Goal: Task Accomplishment & Management: Complete application form

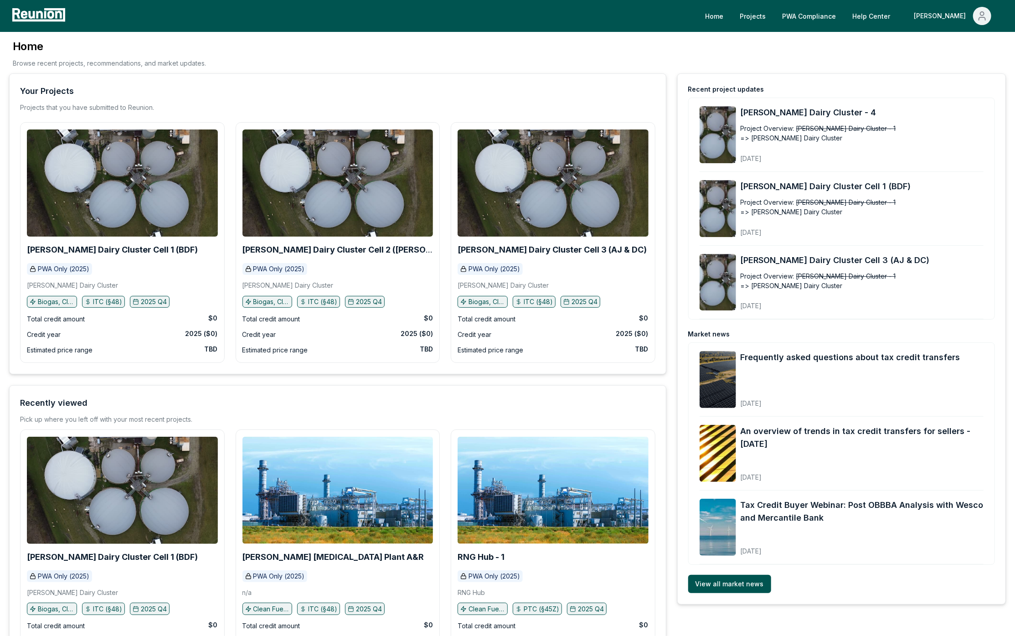
click at [287, 43] on div "Home Browse recent projects, recommendations, and market updates." at bounding box center [507, 56] width 996 height 34
click at [814, 16] on link "PWA Compliance" at bounding box center [809, 16] width 68 height 18
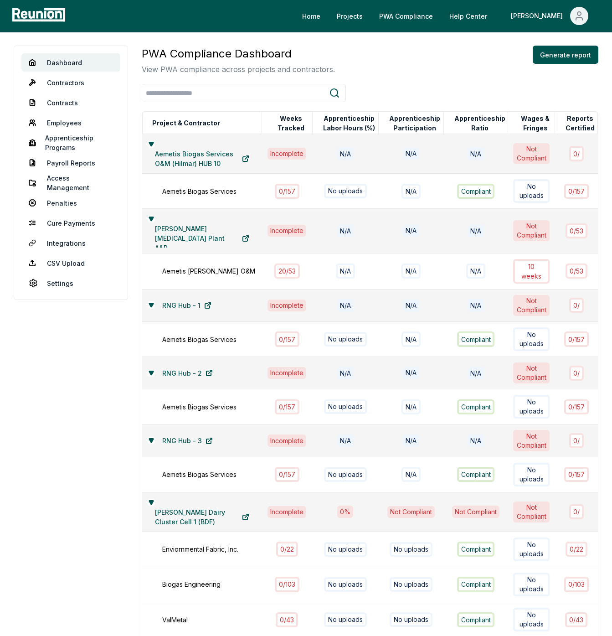
drag, startPoint x: 16, startPoint y: 404, endPoint x: 58, endPoint y: 373, distance: 52.4
click at [69, 122] on link "Employees" at bounding box center [70, 122] width 99 height 18
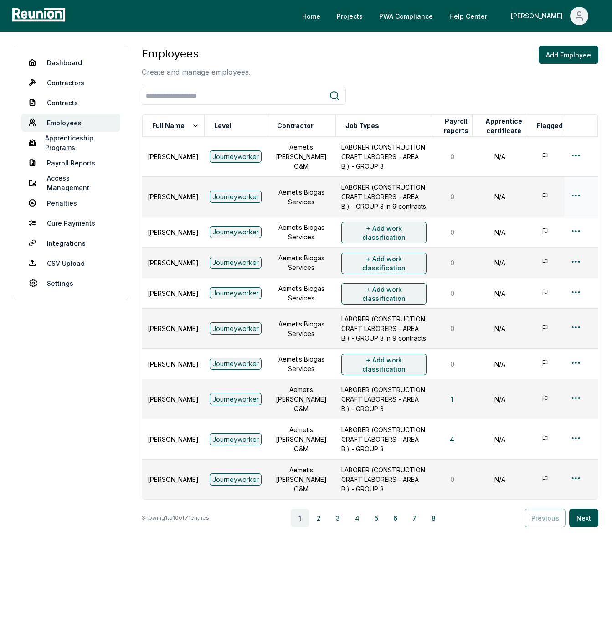
click at [358, 194] on p "LABORER (CONSTRUCTION CRAFT LABORERS - AREA B:) - GROUP 3 in 9 contracts" at bounding box center [383, 196] width 85 height 29
click at [571, 198] on html "Please visit us on your desktop We're working on making our marketplace mobile-…" at bounding box center [306, 318] width 612 height 636
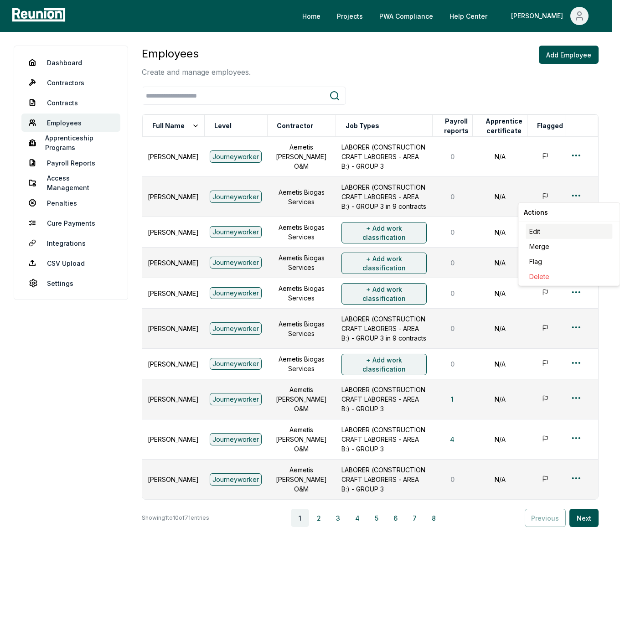
click at [546, 234] on div "Edit" at bounding box center [568, 231] width 87 height 15
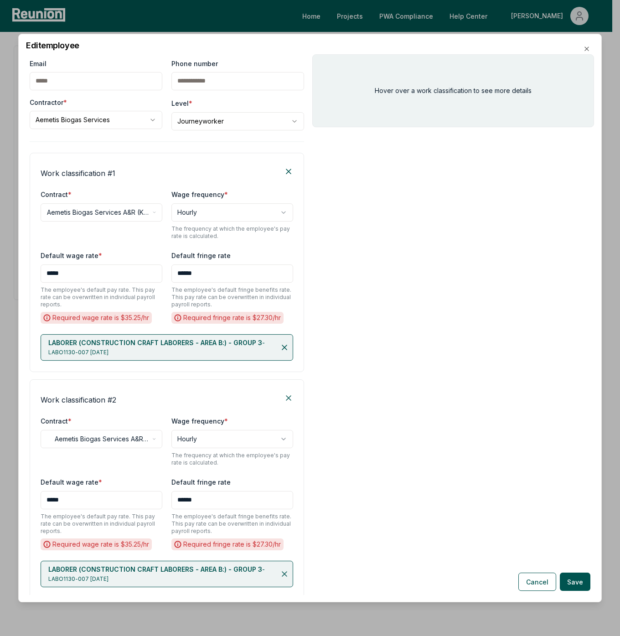
scroll to position [51, 0]
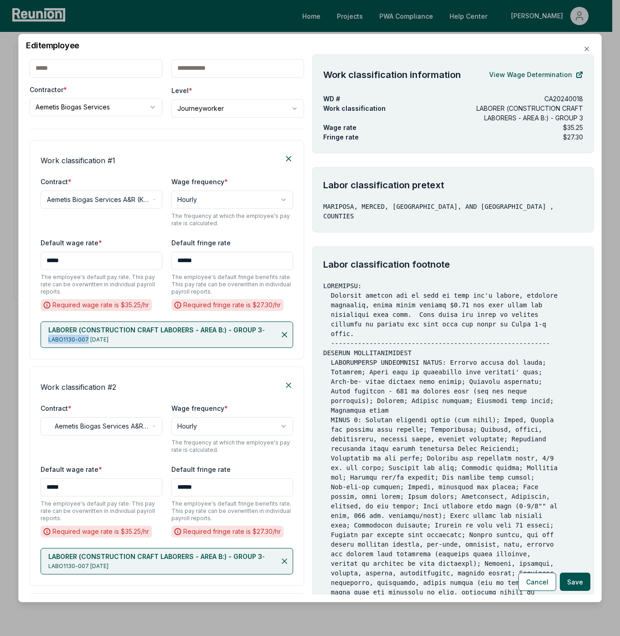
drag, startPoint x: 86, startPoint y: 338, endPoint x: 46, endPoint y: 338, distance: 40.1
click at [46, 338] on div "LABORER (CONSTRUCTION CRAFT LABORERS - AREA B:) - GROUP 3 - LABO1130-007 06/26/…" at bounding box center [167, 334] width 252 height 26
copy span "LABO1130-007"
click at [584, 46] on icon "button" at bounding box center [586, 48] width 7 height 7
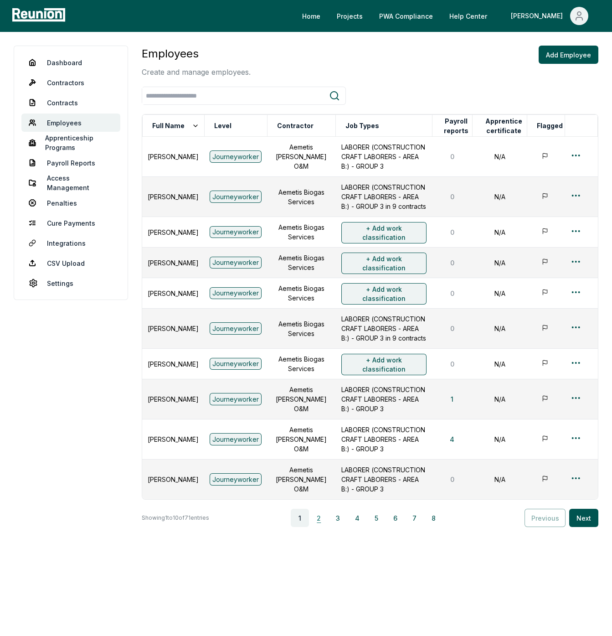
click at [318, 527] on button "2" at bounding box center [319, 517] width 18 height 18
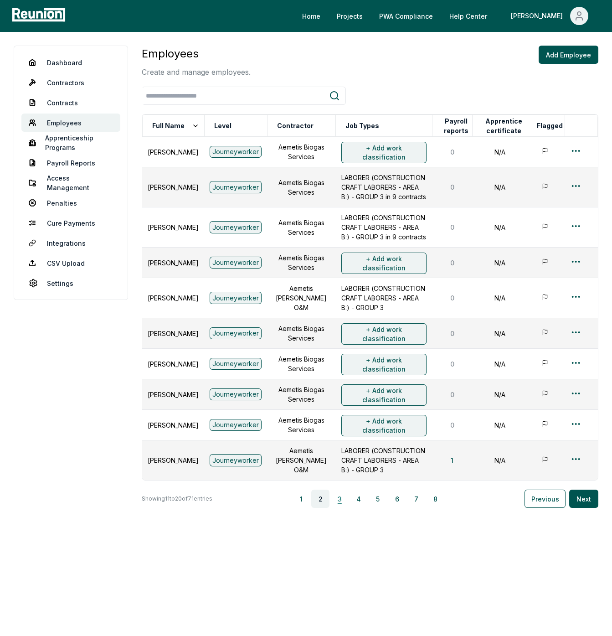
click at [343, 508] on button "3" at bounding box center [339, 498] width 18 height 18
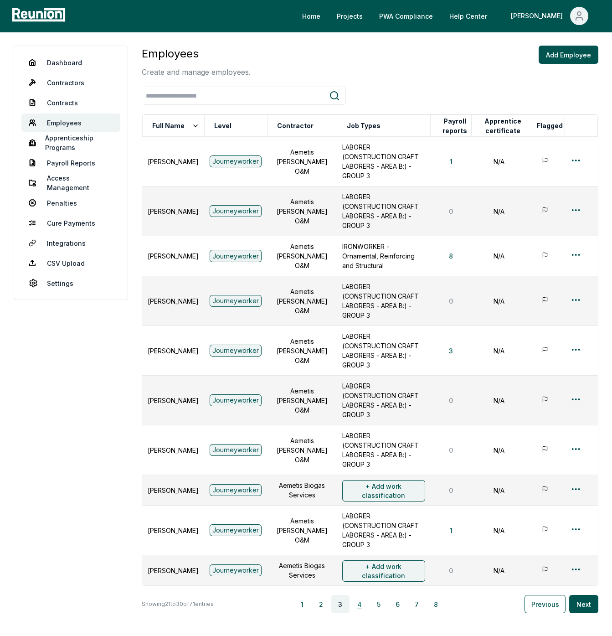
click at [359, 595] on button "4" at bounding box center [359, 604] width 18 height 18
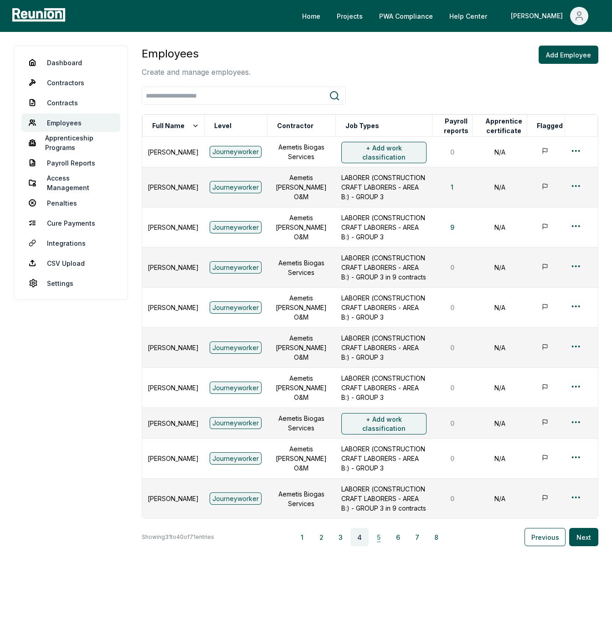
click at [375, 546] on button "5" at bounding box center [378, 537] width 18 height 18
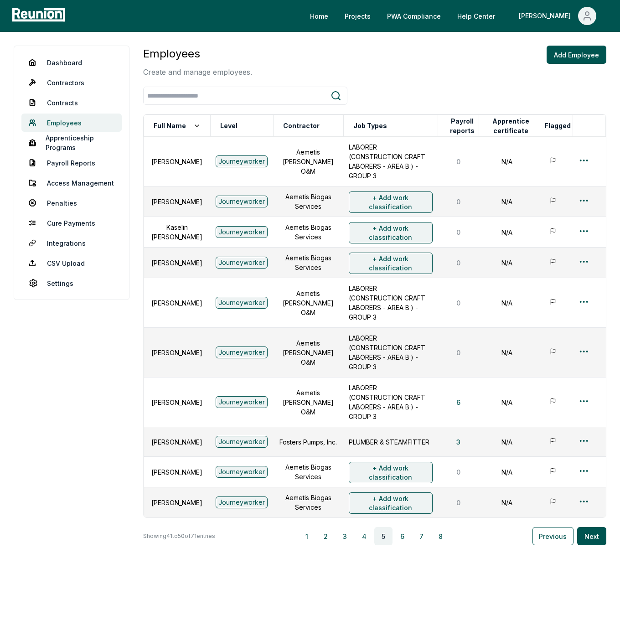
click at [61, 124] on link "Employees" at bounding box center [71, 122] width 100 height 18
click at [564, 59] on button "Add Employee" at bounding box center [576, 55] width 60 height 18
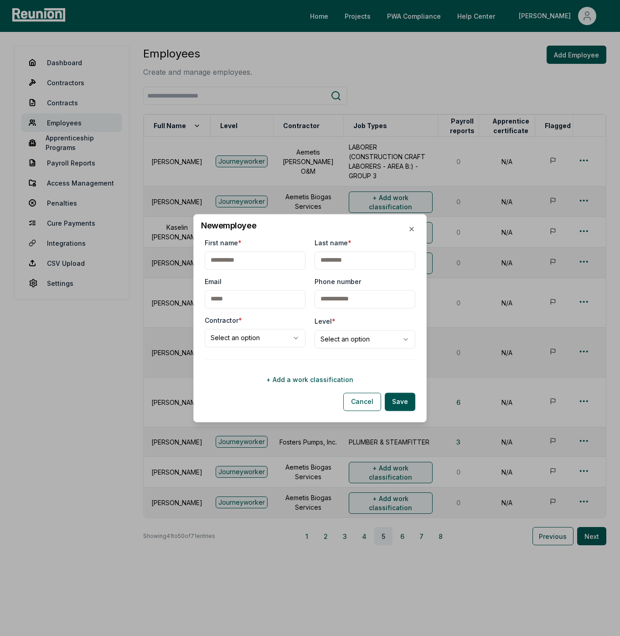
click at [268, 258] on input "First name *" at bounding box center [255, 260] width 101 height 18
type input "*******"
type input "*****"
type input "**********"
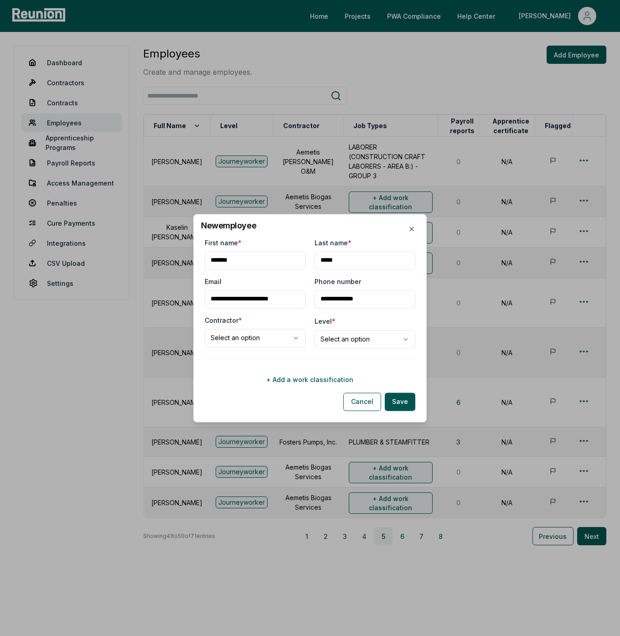
click at [293, 340] on body "Please visit us on your desktop We're working on making our marketplace mobile-…" at bounding box center [310, 318] width 620 height 636
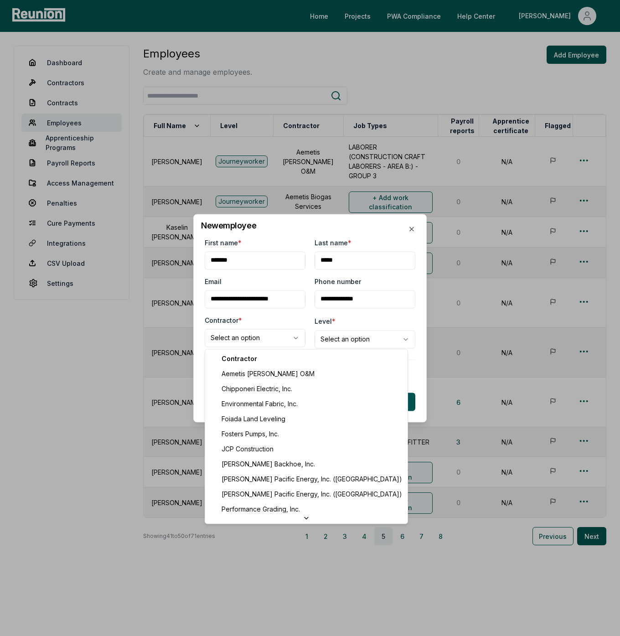
select select "**********"
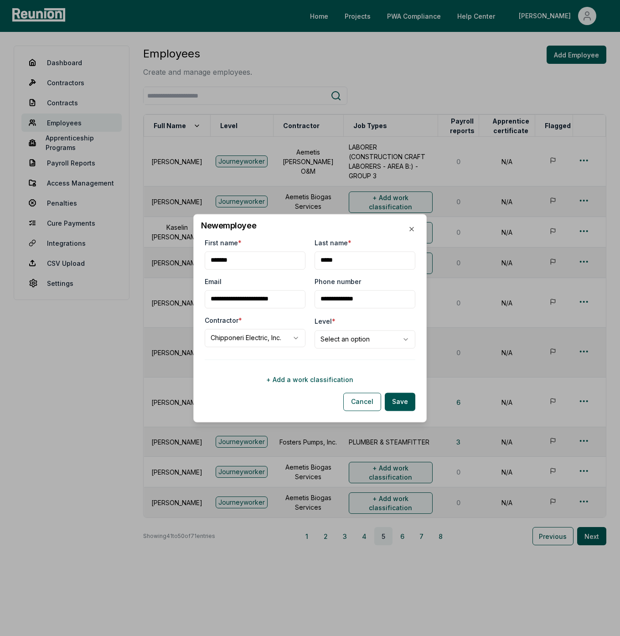
click at [312, 383] on button "+ Add a work classification" at bounding box center [310, 379] width 210 height 18
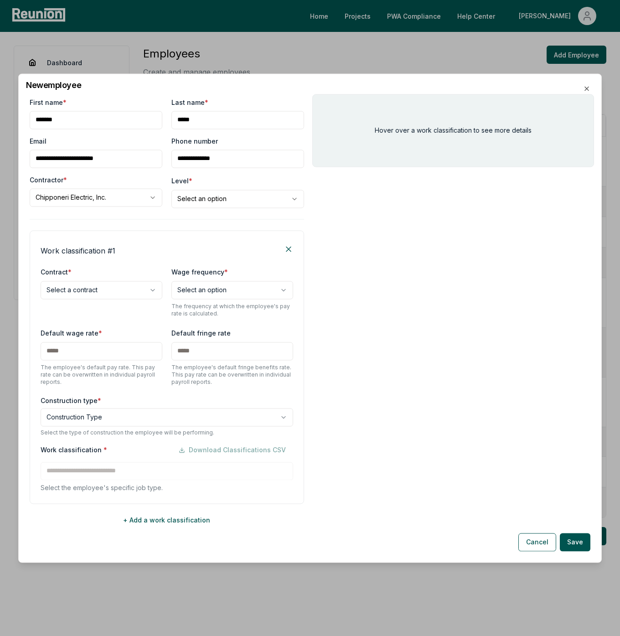
scroll to position [0, 0]
click at [132, 287] on body "Please visit us on your desktop We're working on making our marketplace mobile-…" at bounding box center [310, 318] width 620 height 636
select select "**********"
click at [135, 418] on body "Please visit us on your desktop We're working on making our marketplace mobile-…" at bounding box center [310, 318] width 620 height 636
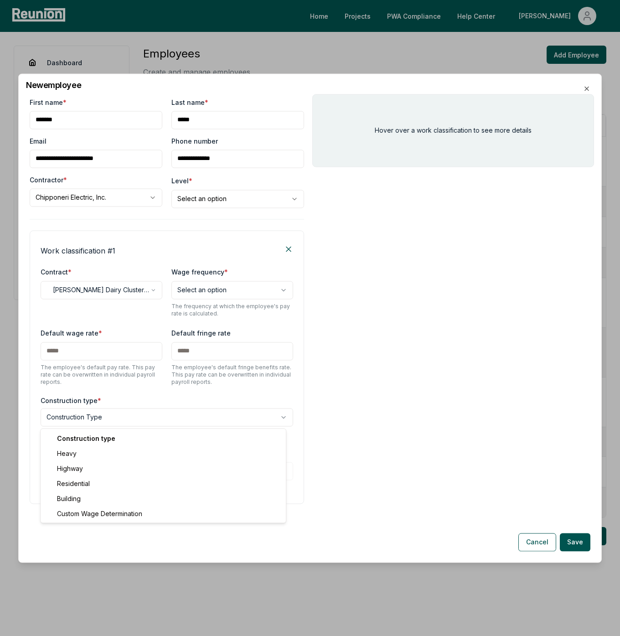
select select "*****"
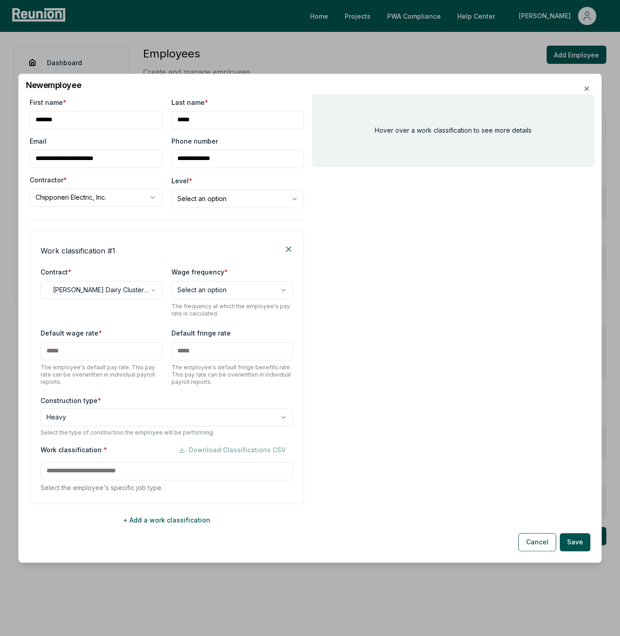
click at [123, 474] on div "Work classification * Download Classifications CSV Select the employee's specif…" at bounding box center [167, 466] width 252 height 51
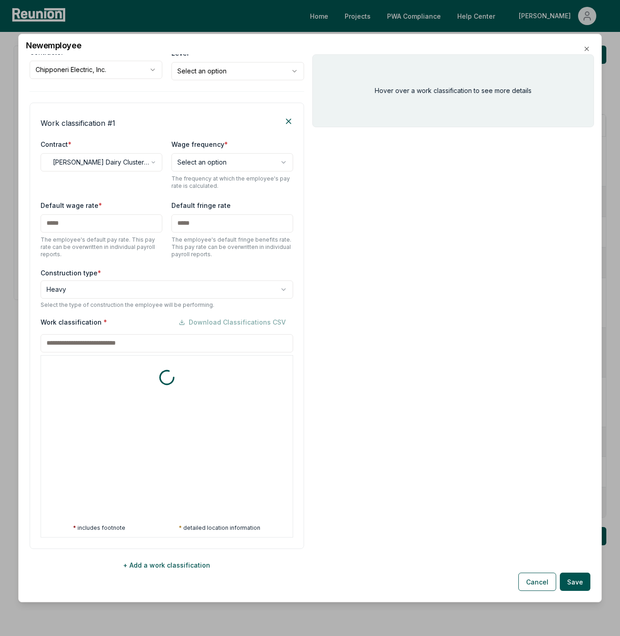
scroll to position [92, 0]
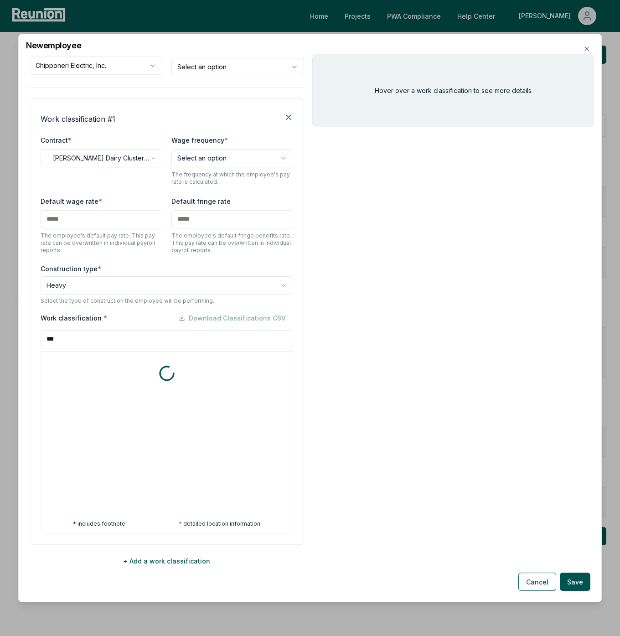
type input "****"
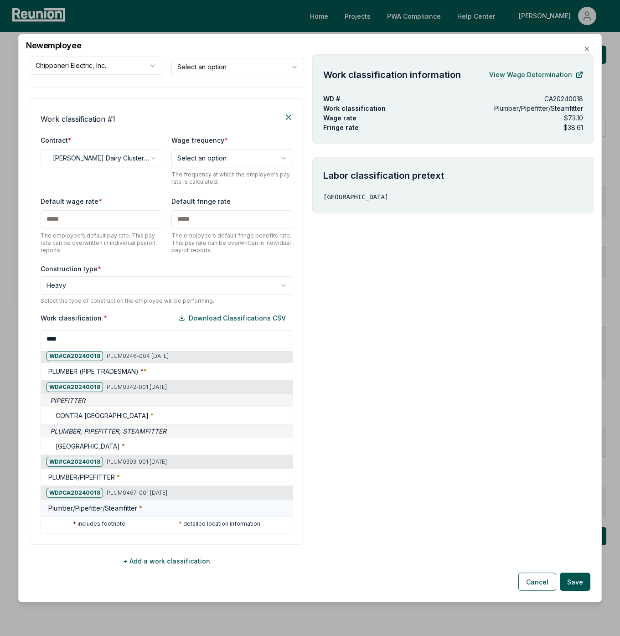
scroll to position [0, 0]
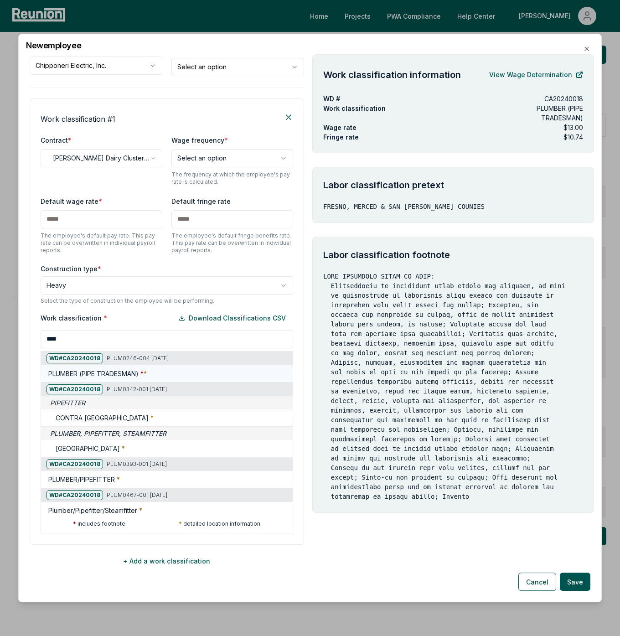
click at [121, 372] on h5 "PLUMBER (PIPE TRADESMAN) * *" at bounding box center [97, 374] width 98 height 10
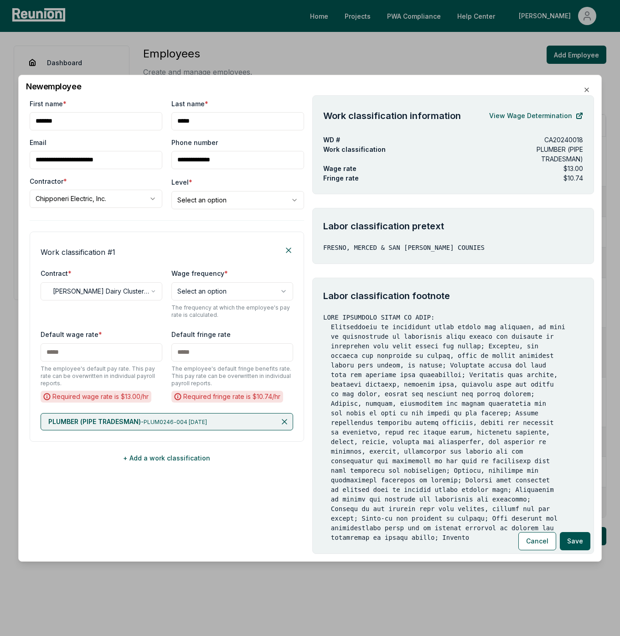
drag, startPoint x: 146, startPoint y: 421, endPoint x: 190, endPoint y: 422, distance: 43.7
click at [190, 422] on p "PLUMBER (PIPE TRADESMAN) - PLUM0246-004 01/01/2017" at bounding box center [127, 421] width 159 height 9
copy p "PLUM0246-004"
click at [152, 456] on button "+ Add a work classification" at bounding box center [167, 458] width 274 height 18
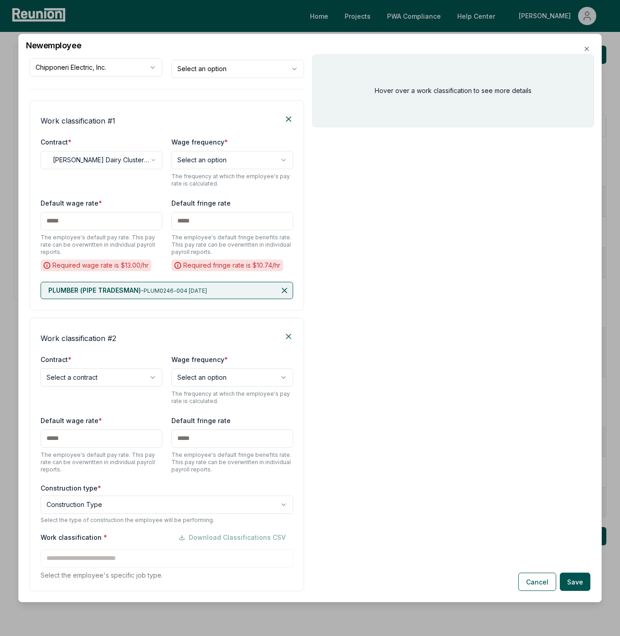
scroll to position [137, 0]
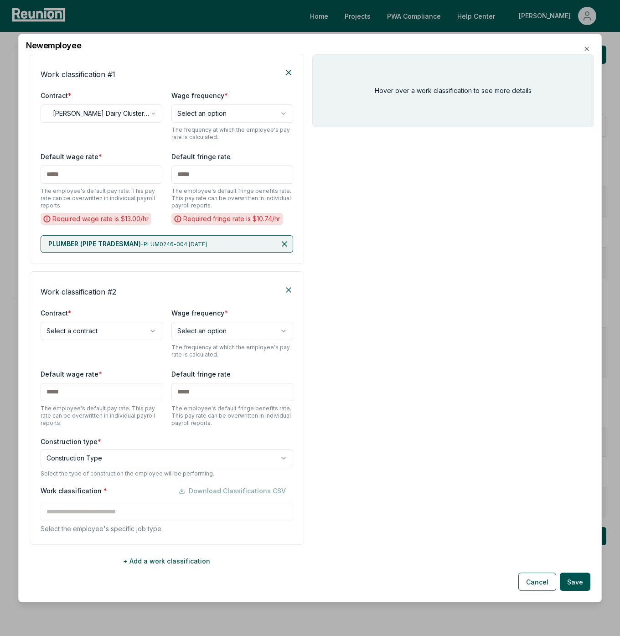
click at [140, 325] on body "Please visit us on your desktop We're working on making our marketplace mobile-…" at bounding box center [310, 318] width 620 height 636
select select "**********"
click at [201, 324] on body "Please visit us on your desktop We're working on making our marketplace mobile-…" at bounding box center [310, 318] width 620 height 636
select select "******"
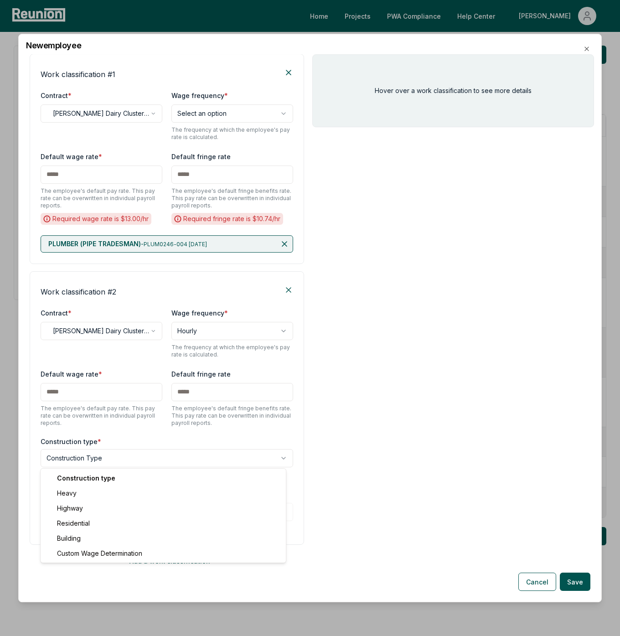
click at [126, 454] on body "Please visit us on your desktop We're working on making our marketplace mobile-…" at bounding box center [310, 318] width 620 height 636
select select "*****"
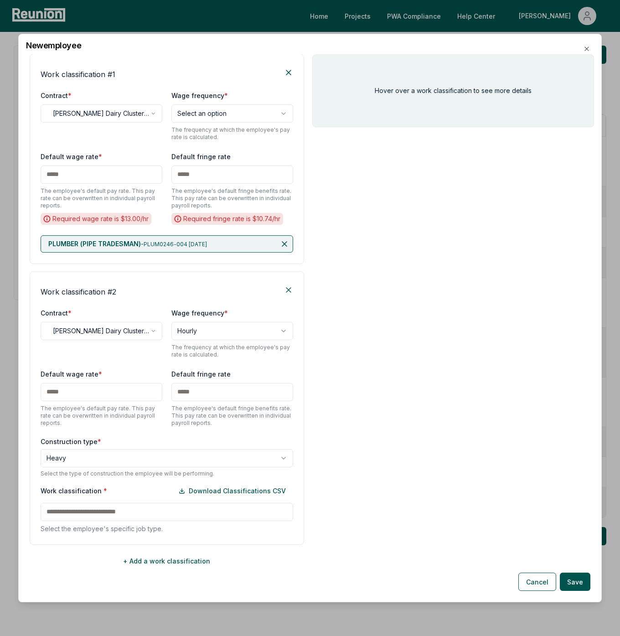
click at [107, 507] on input at bounding box center [167, 512] width 252 height 18
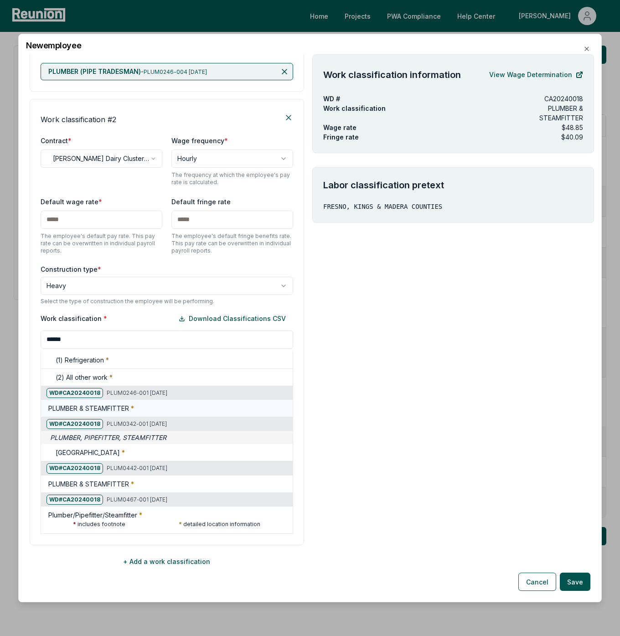
scroll to position [101, 0]
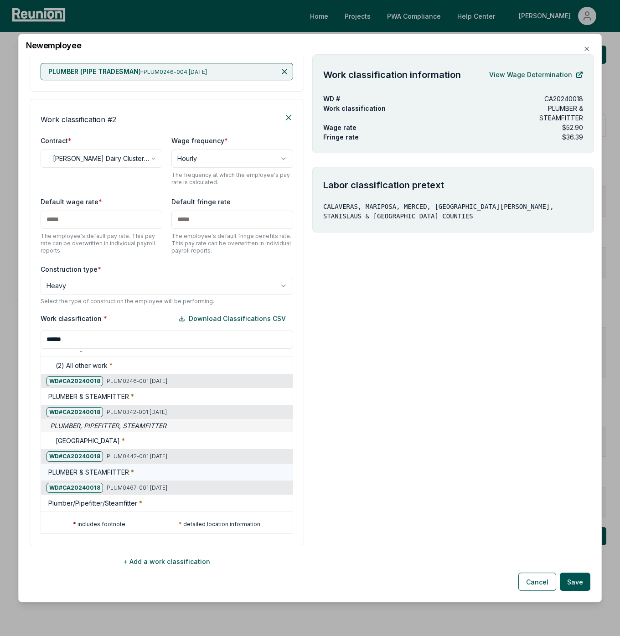
type input "******"
click at [118, 470] on h5 "PLUMBER & STEAMFITTER *" at bounding box center [91, 472] width 86 height 10
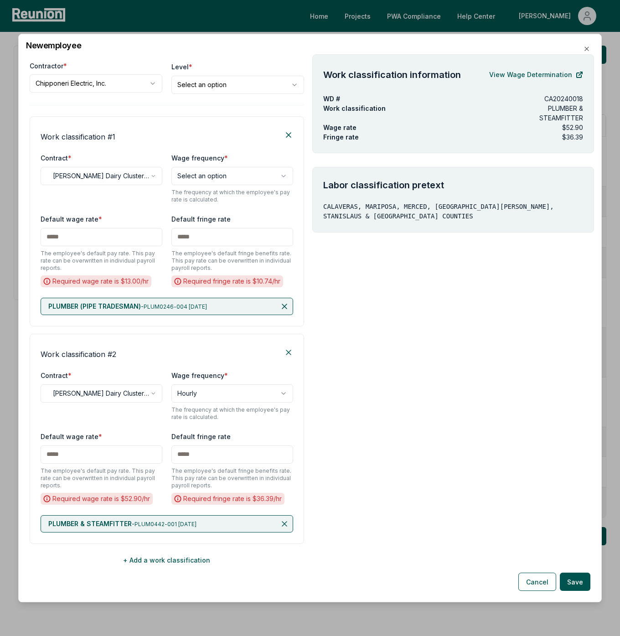
scroll to position [73, 0]
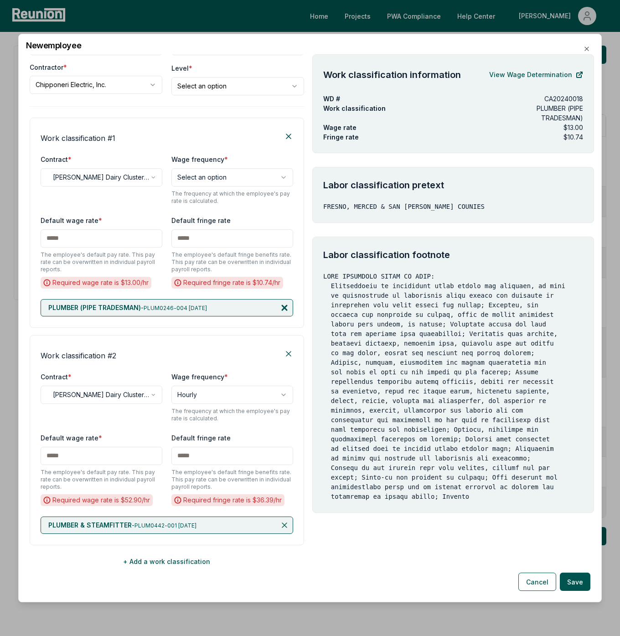
click at [280, 305] on icon at bounding box center [284, 307] width 9 height 9
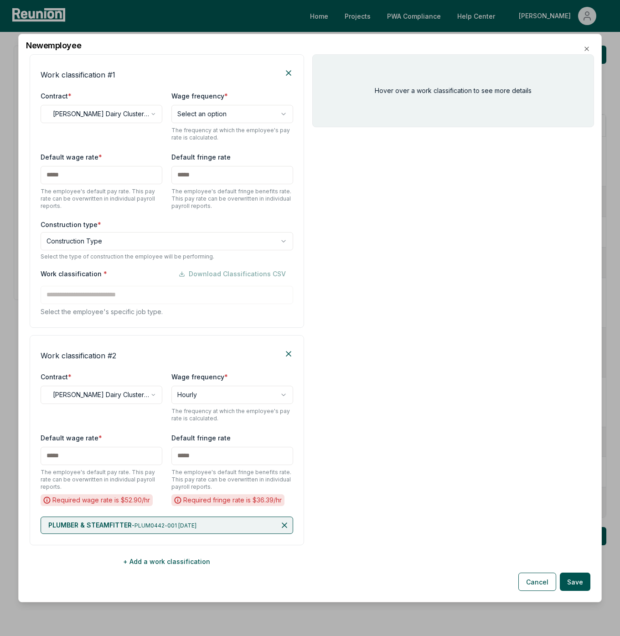
scroll to position [137, 0]
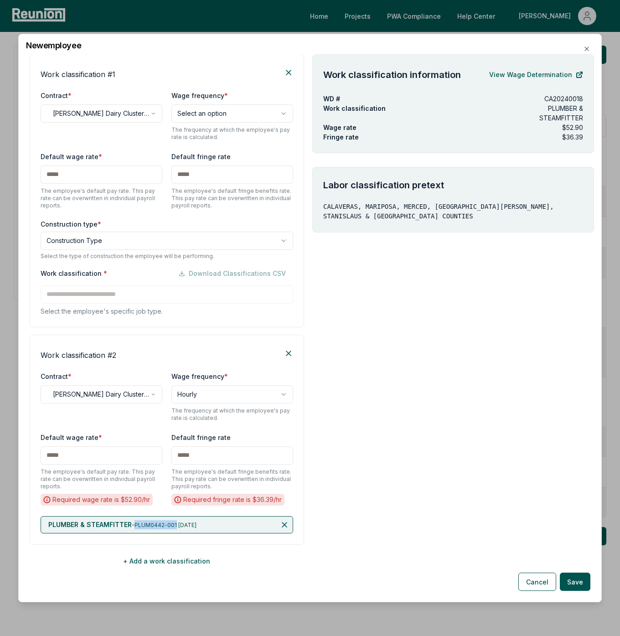
drag, startPoint x: 136, startPoint y: 525, endPoint x: 177, endPoint y: 523, distance: 41.1
click at [177, 523] on p "PLUMBER & STEAMFITTER - PLUM0442-001 01/01/2024" at bounding box center [122, 524] width 148 height 9
copy span "PLUM0442-001"
click at [282, 523] on icon at bounding box center [284, 524] width 5 height 5
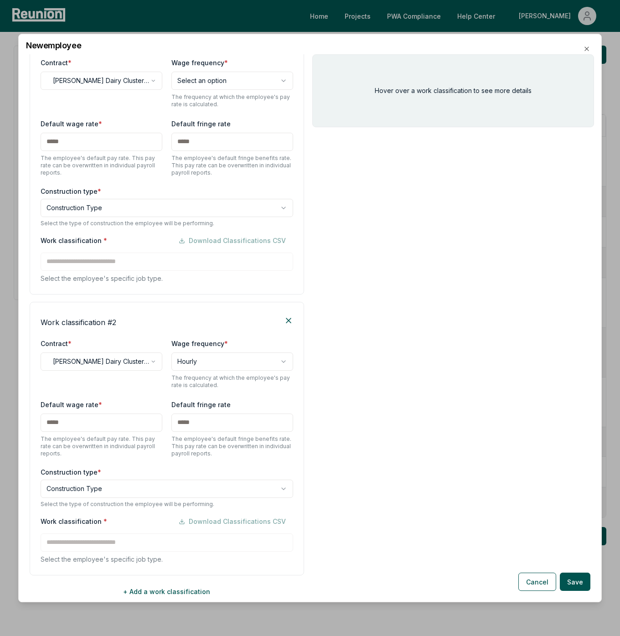
scroll to position [200, 0]
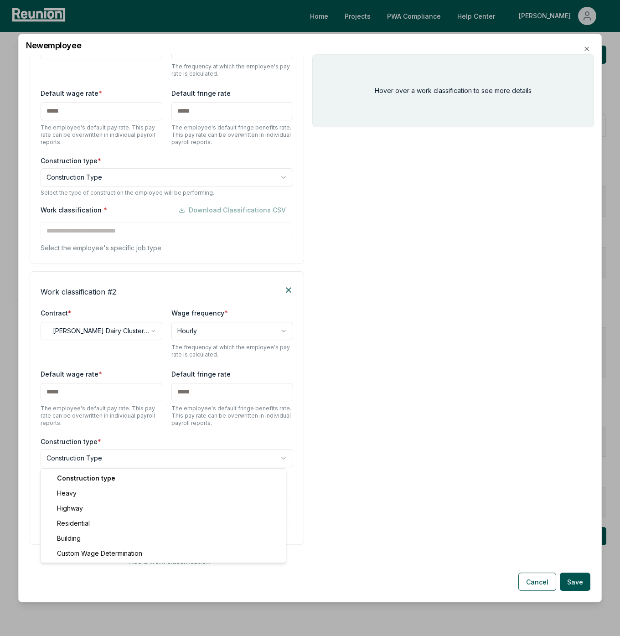
click at [137, 457] on body "Please visit us on your desktop We're working on making our marketplace mobile-…" at bounding box center [310, 318] width 620 height 636
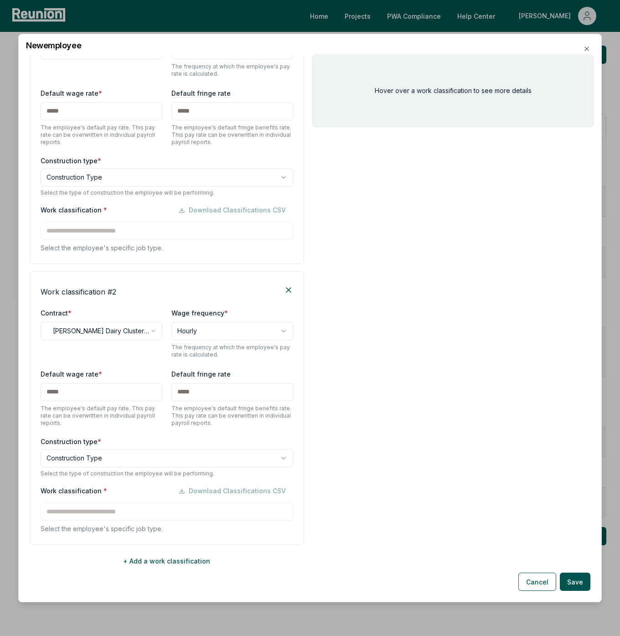
click at [154, 488] on div "Work classification * Download Classifications CSV" at bounding box center [167, 491] width 252 height 18
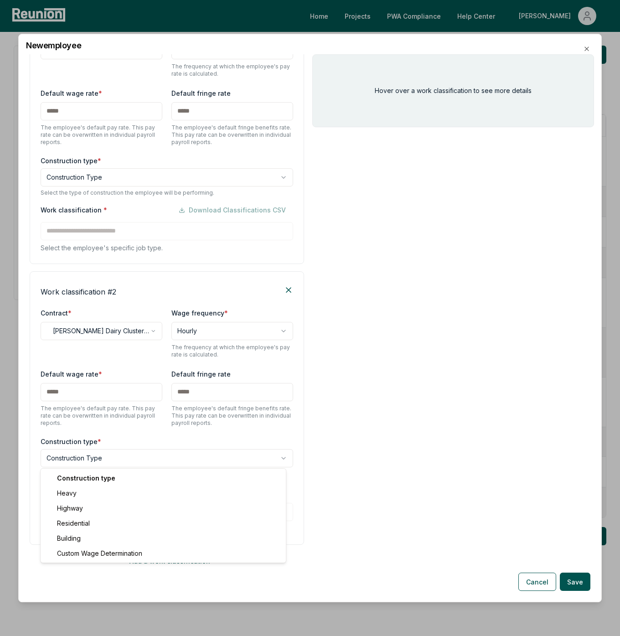
click at [108, 459] on body "Please visit us on your desktop We're working on making our marketplace mobile-…" at bounding box center [310, 318] width 620 height 636
select select "*****"
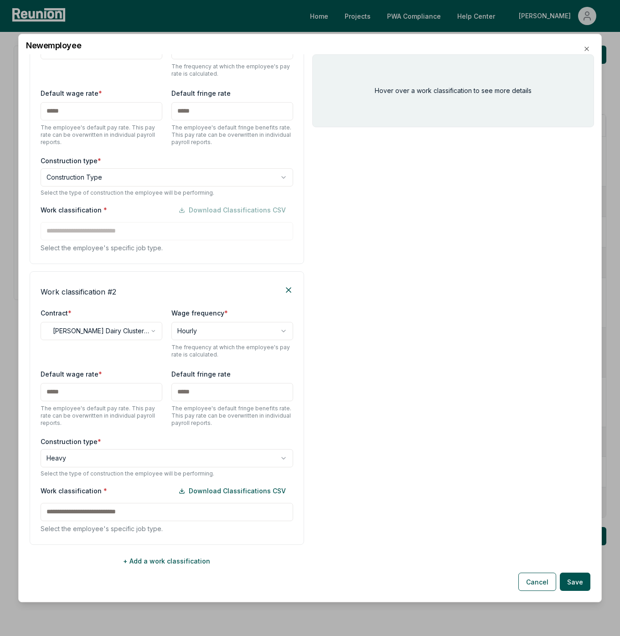
click at [118, 513] on input at bounding box center [167, 512] width 252 height 18
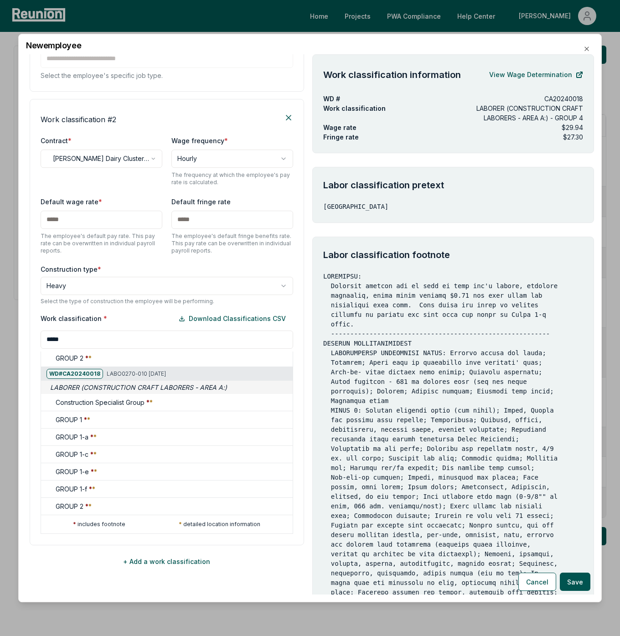
scroll to position [1974, 0]
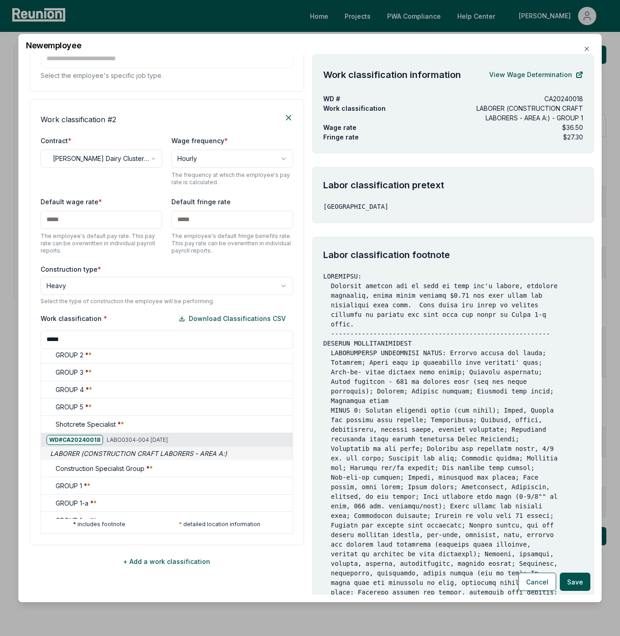
type input "*****"
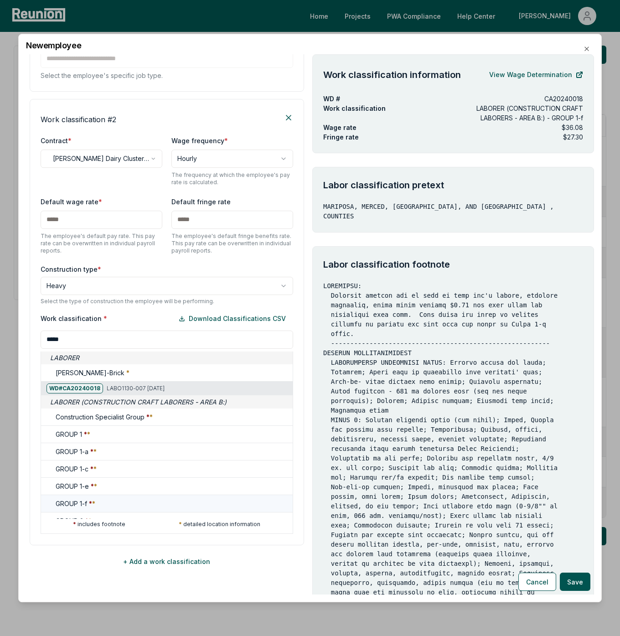
scroll to position [4504, 0]
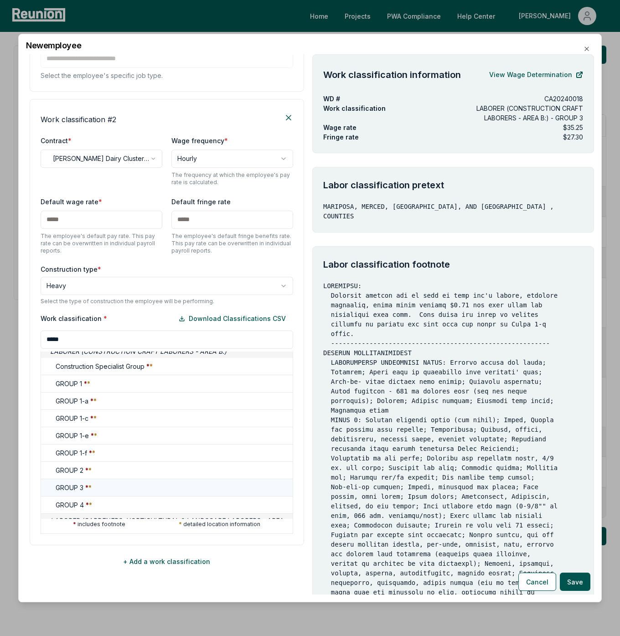
click at [140, 479] on div "GROUP 3 * *" at bounding box center [166, 487] width 251 height 17
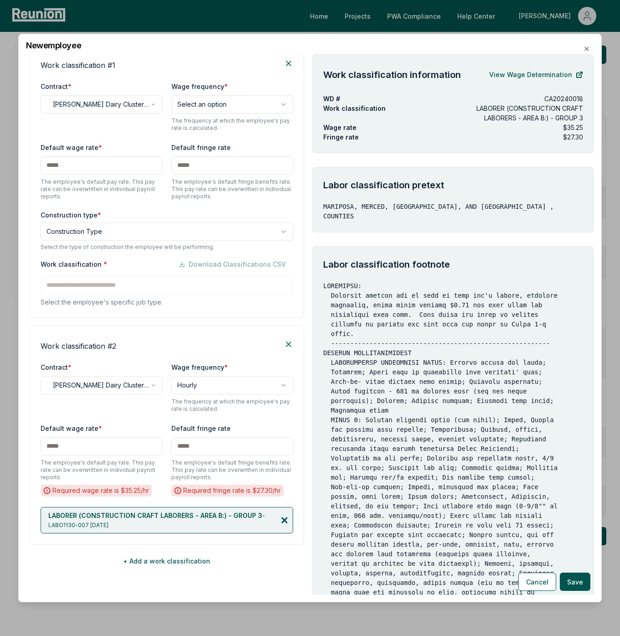
click at [280, 521] on icon at bounding box center [284, 519] width 9 height 9
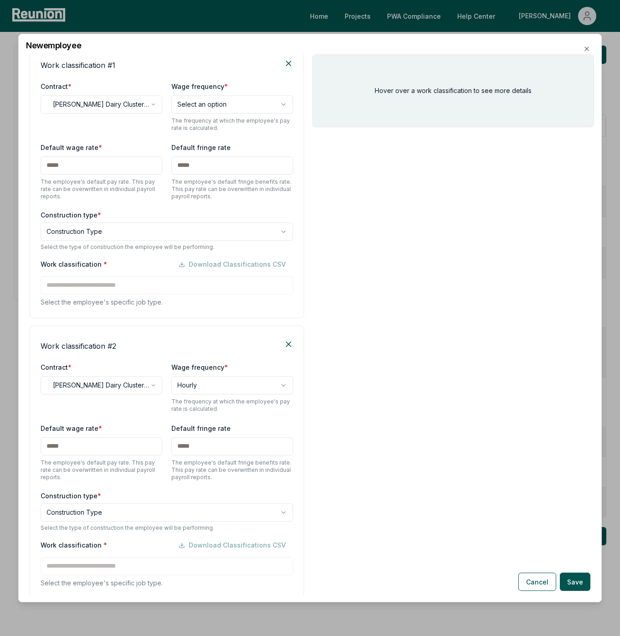
scroll to position [200, 0]
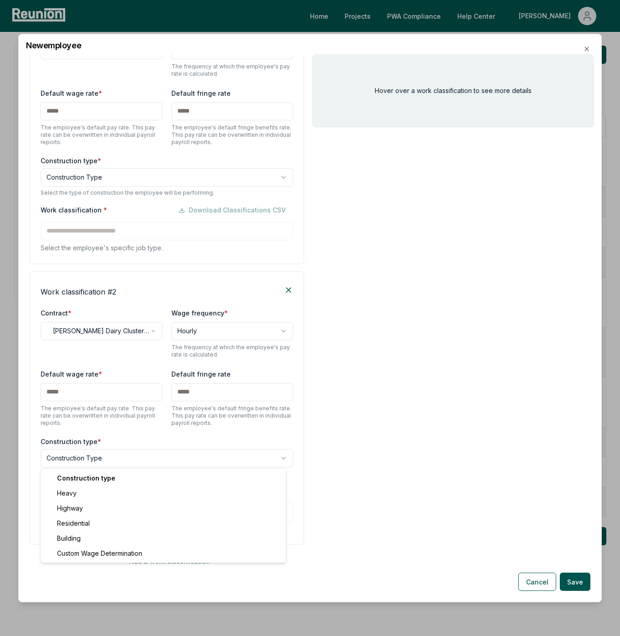
click at [153, 454] on body "Please visit us on your desktop We're working on making our marketplace mobile-…" at bounding box center [310, 318] width 620 height 636
select select "*****"
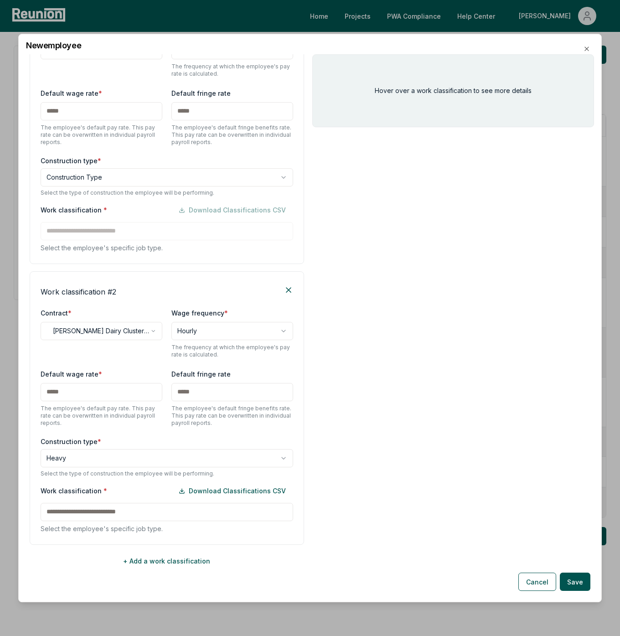
click at [112, 514] on input at bounding box center [167, 512] width 252 height 18
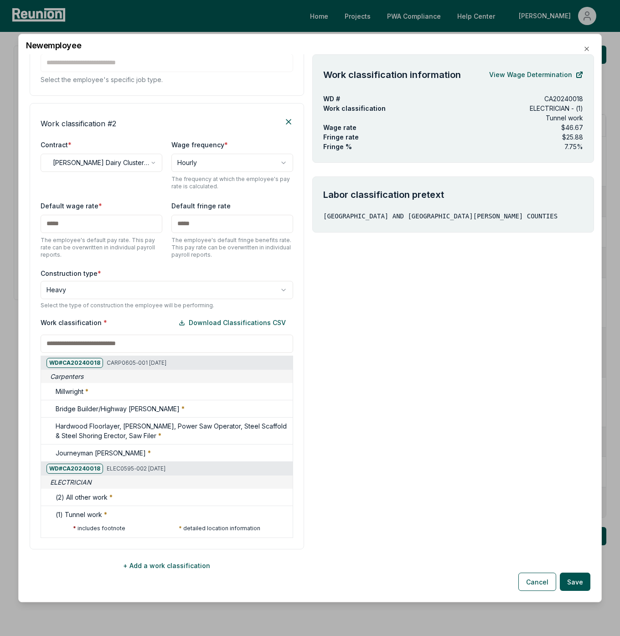
scroll to position [372, 0]
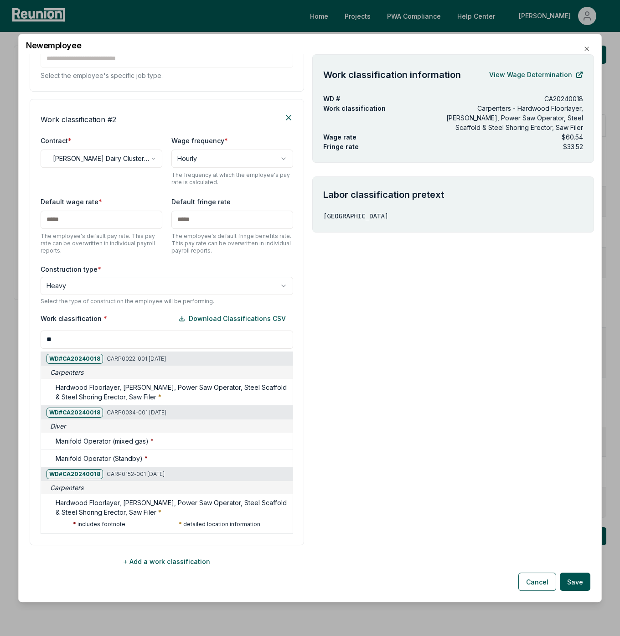
type input "*"
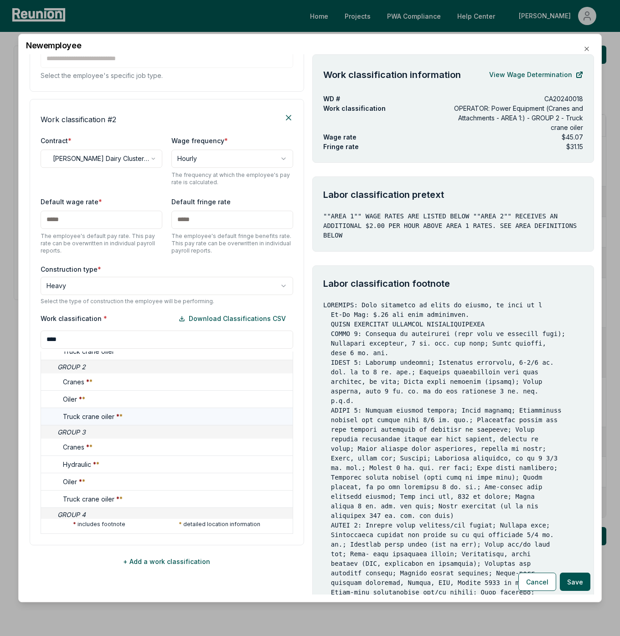
scroll to position [303, 0]
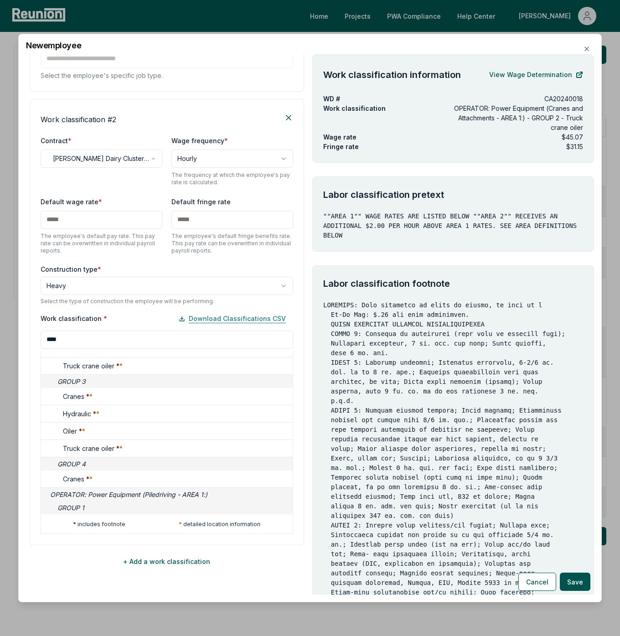
type input "****"
click at [228, 315] on button "Download Classifications CSV" at bounding box center [232, 318] width 122 height 18
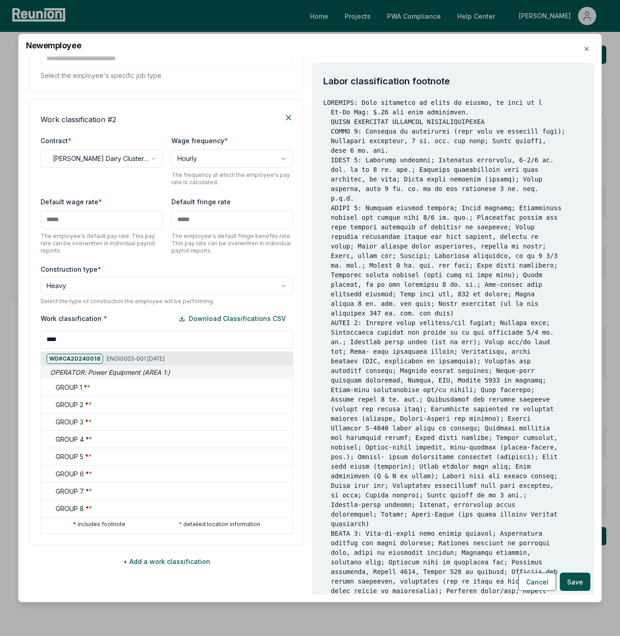
scroll to position [170, 0]
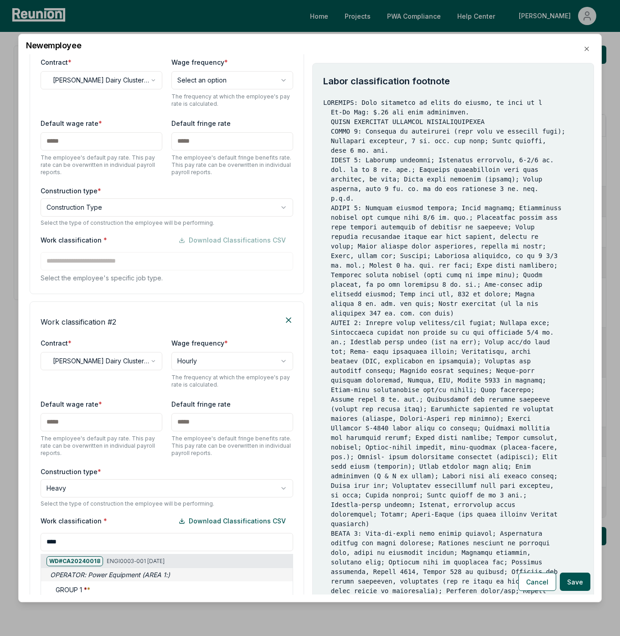
drag, startPoint x: 304, startPoint y: 409, endPoint x: 305, endPoint y: 436, distance: 26.9
click at [305, 436] on div at bounding box center [41, 636] width 620 height 636
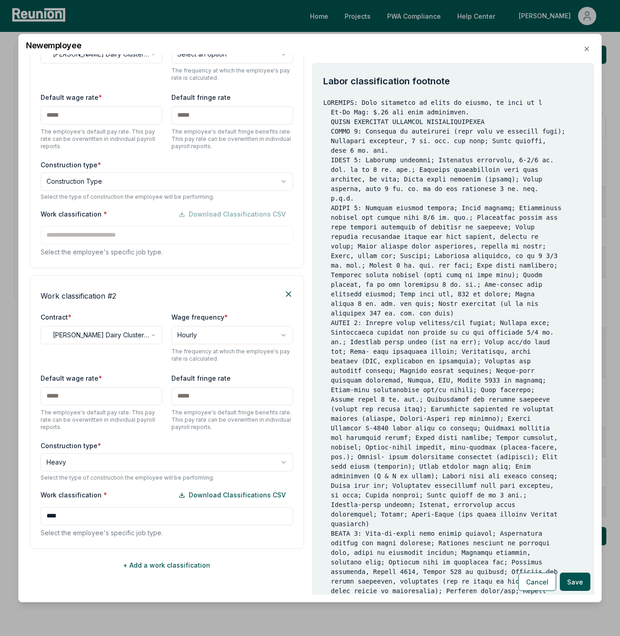
scroll to position [200, 0]
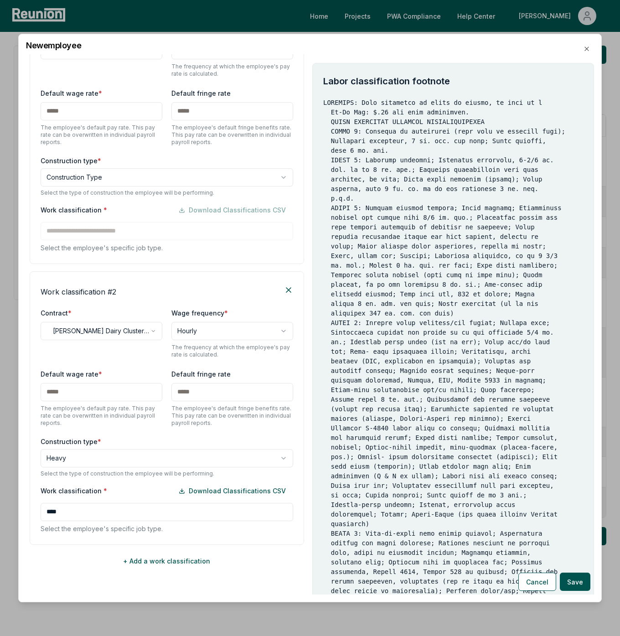
click at [143, 517] on input "****" at bounding box center [167, 512] width 252 height 18
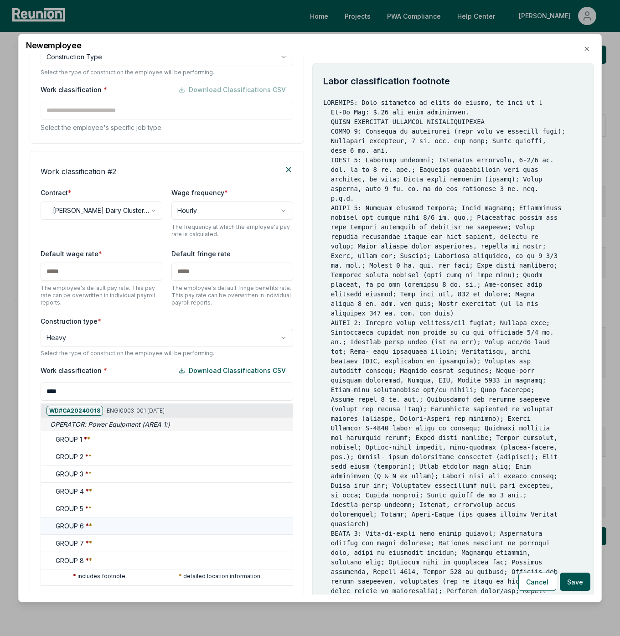
scroll to position [372, 0]
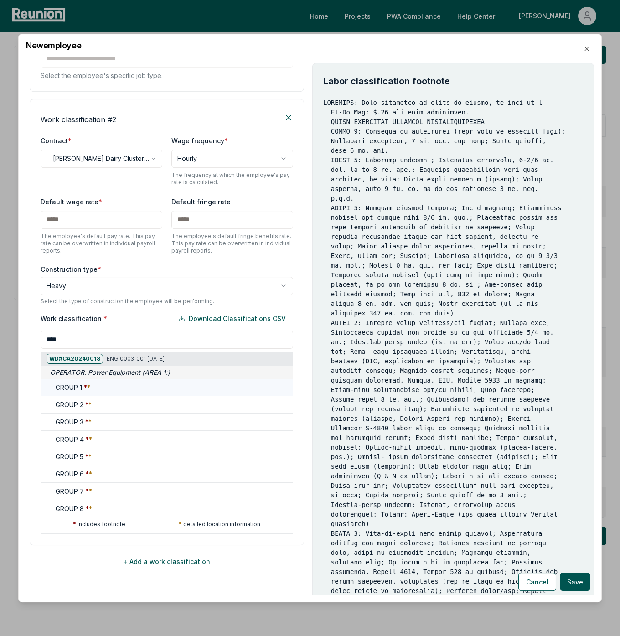
click at [138, 388] on div "GROUP 1 * *" at bounding box center [172, 387] width 233 height 10
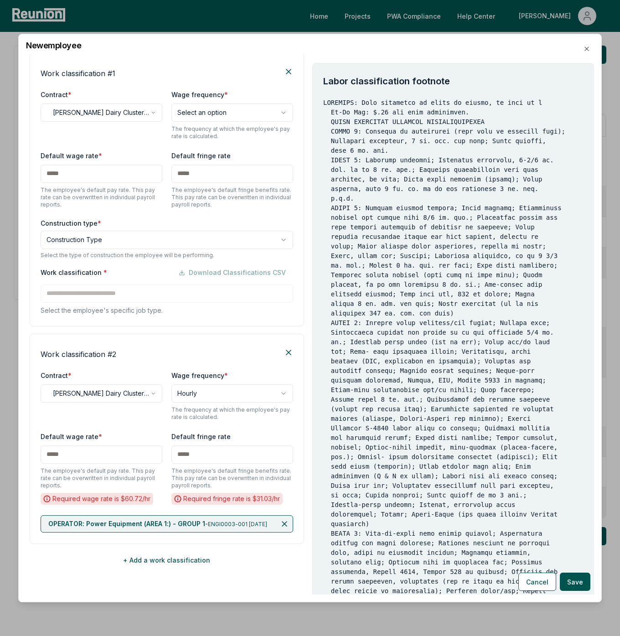
scroll to position [146, 0]
click at [280, 519] on icon at bounding box center [284, 523] width 9 height 9
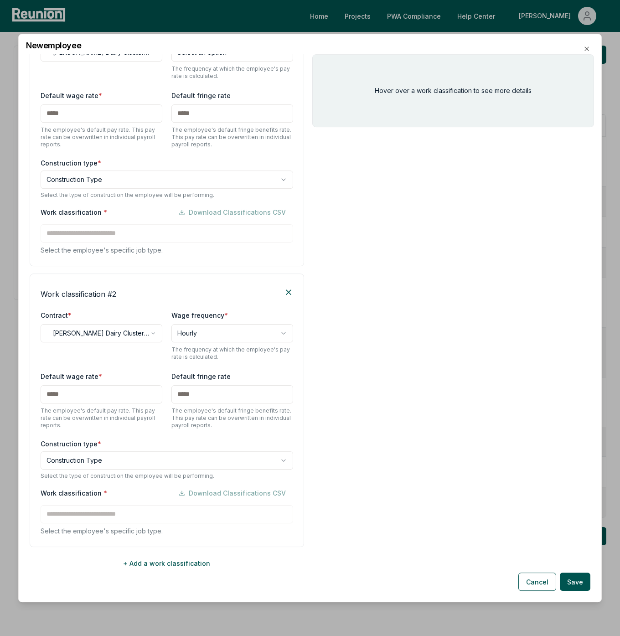
scroll to position [200, 0]
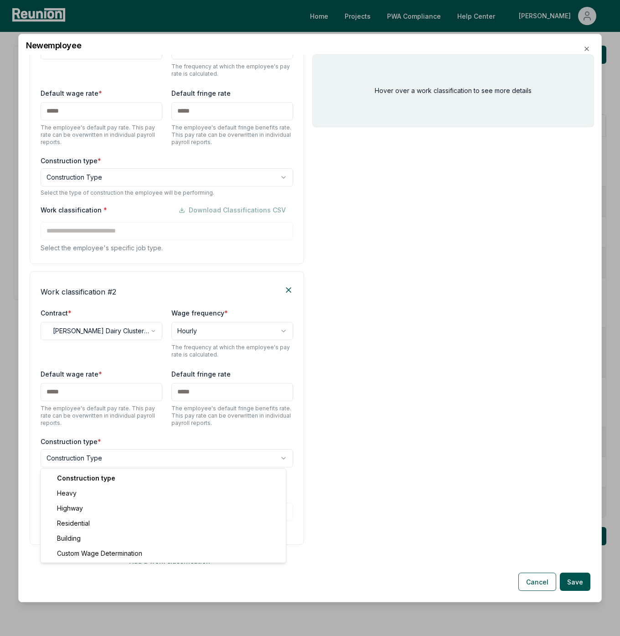
click at [95, 456] on body "Please visit us on your desktop We're working on making our marketplace mobile-…" at bounding box center [310, 318] width 620 height 636
select select "*****"
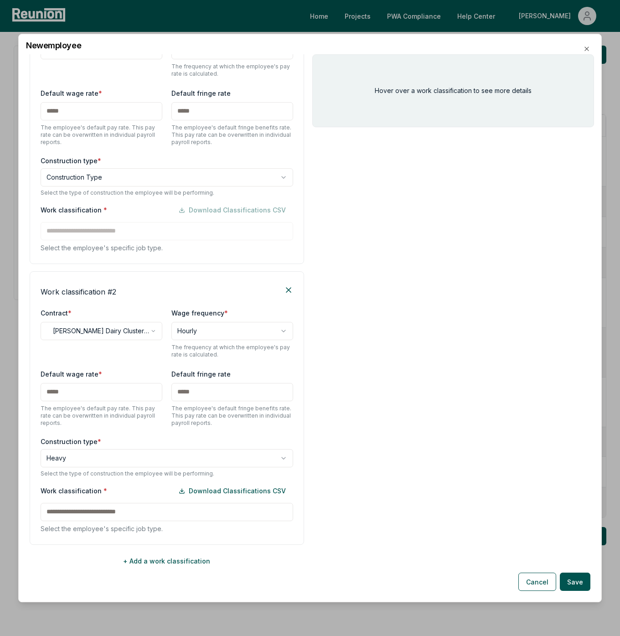
click at [103, 515] on input at bounding box center [167, 512] width 252 height 18
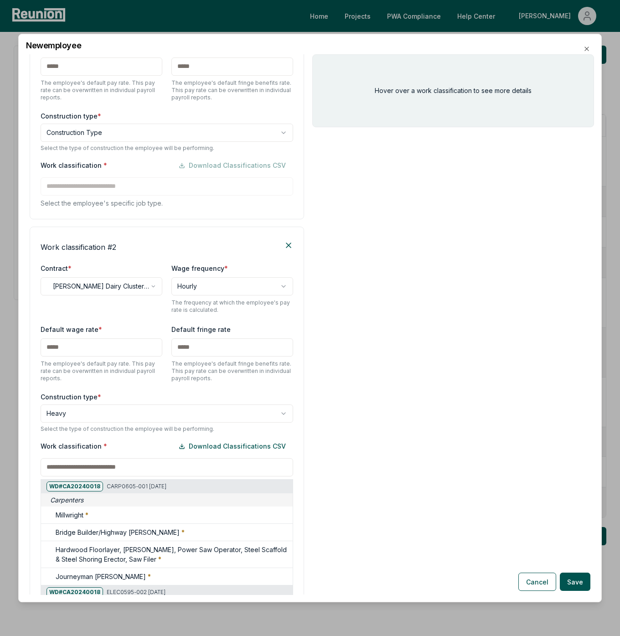
scroll to position [372, 0]
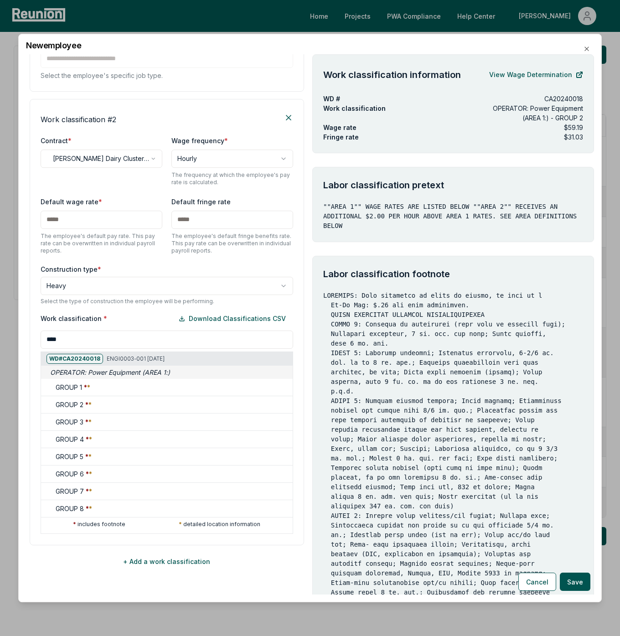
type input "****"
drag, startPoint x: 142, startPoint y: 359, endPoint x: 103, endPoint y: 361, distance: 39.2
click at [103, 361] on h5 "WD# CA20240018 ENGI0003-001 06/28/2023" at bounding box center [105, 359] width 118 height 10
copy h5 "ENGI0003-001"
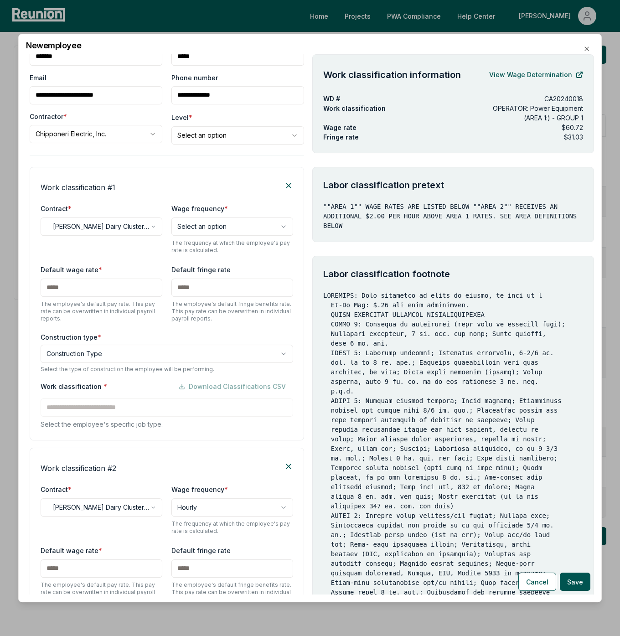
scroll to position [0, 0]
